Goal: Task Accomplishment & Management: Manage account settings

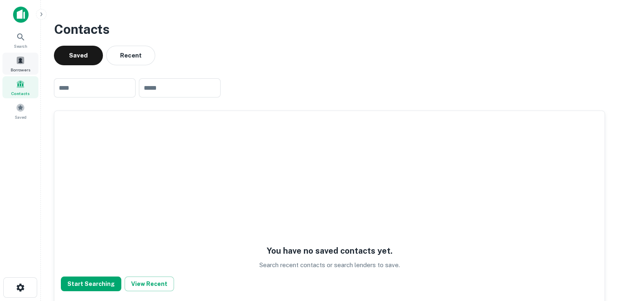
click at [20, 65] on div "Borrowers" at bounding box center [20, 64] width 36 height 22
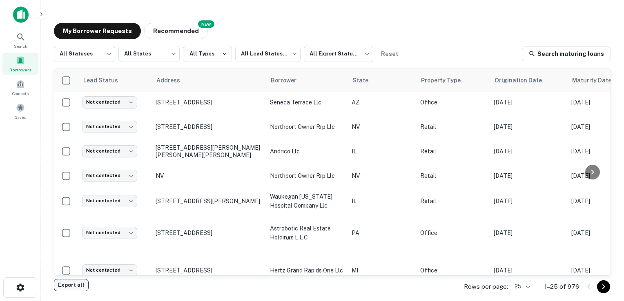
click at [67, 287] on button "Export all" at bounding box center [71, 285] width 35 height 12
